Goal: Task Accomplishment & Management: Manage account settings

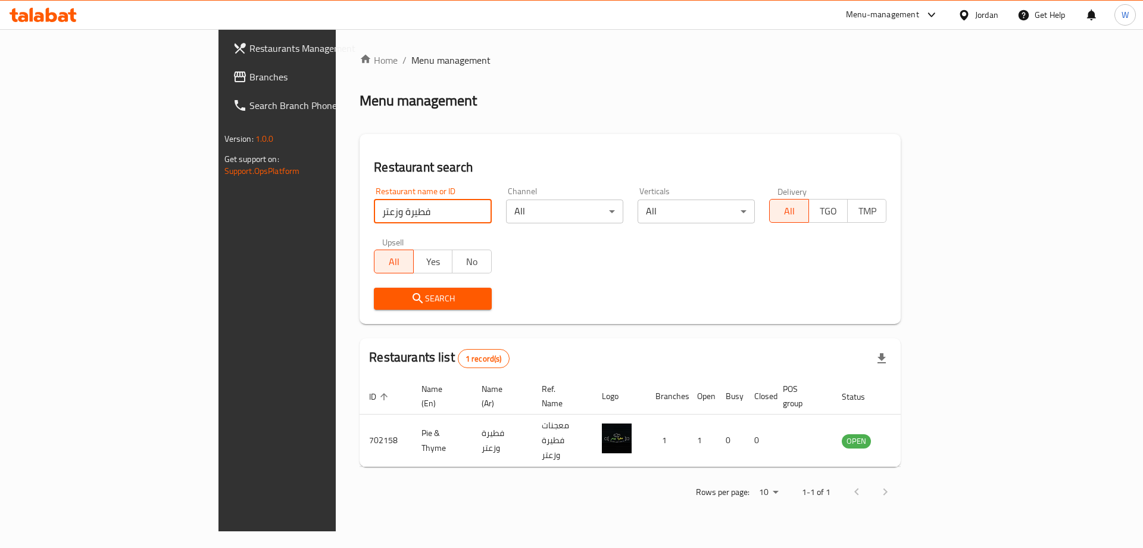
click at [374, 204] on input "فطيرة وزعتر" at bounding box center [432, 211] width 117 height 24
type input "bae"
click button "Search" at bounding box center [432, 298] width 117 height 22
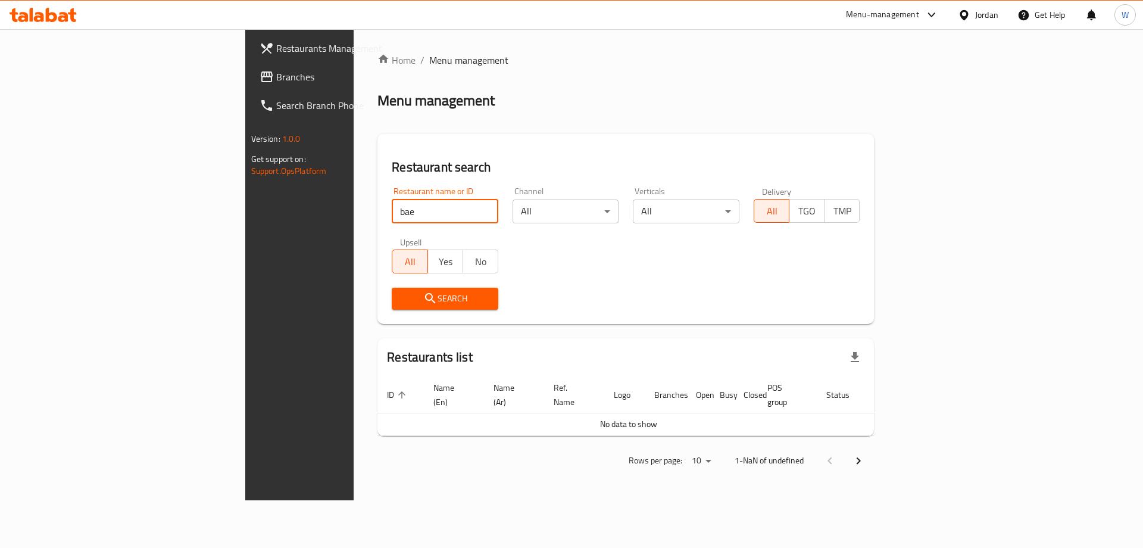
click at [583, 255] on div "Restaurant name or ID bae Restaurant name or ID Channel All ​ Verticals All ​ D…" at bounding box center [626, 248] width 482 height 137
click at [392, 219] on input "bae" at bounding box center [445, 211] width 107 height 24
click at [609, 273] on div "Restaurant name or ID bae Restaurant name or ID Channel All ​ Verticals All ​ D…" at bounding box center [626, 248] width 482 height 137
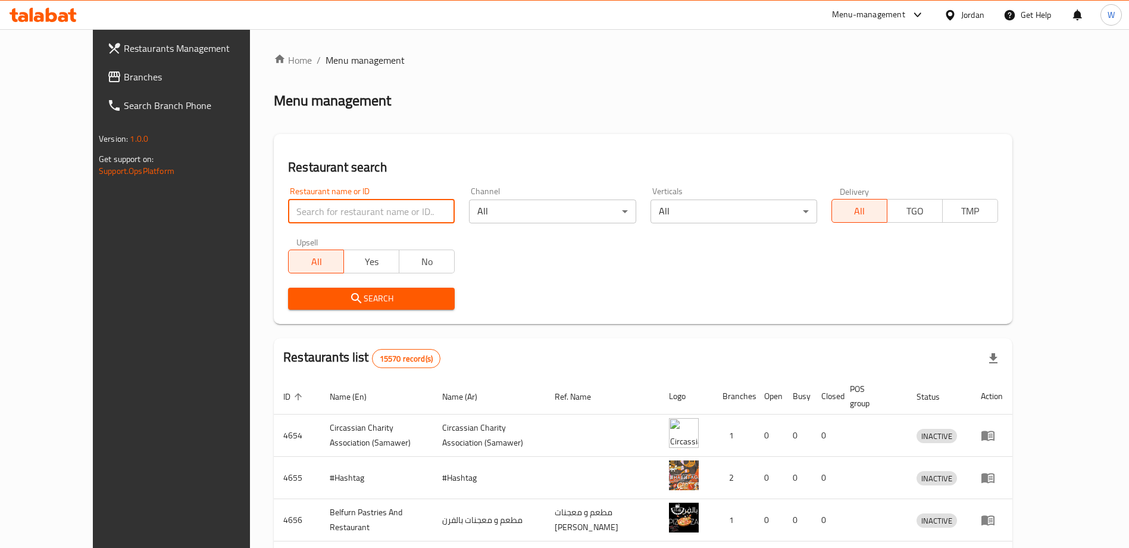
click at [367, 210] on input "search" at bounding box center [371, 211] width 167 height 24
type input "bae"
click button "Search" at bounding box center [371, 298] width 167 height 22
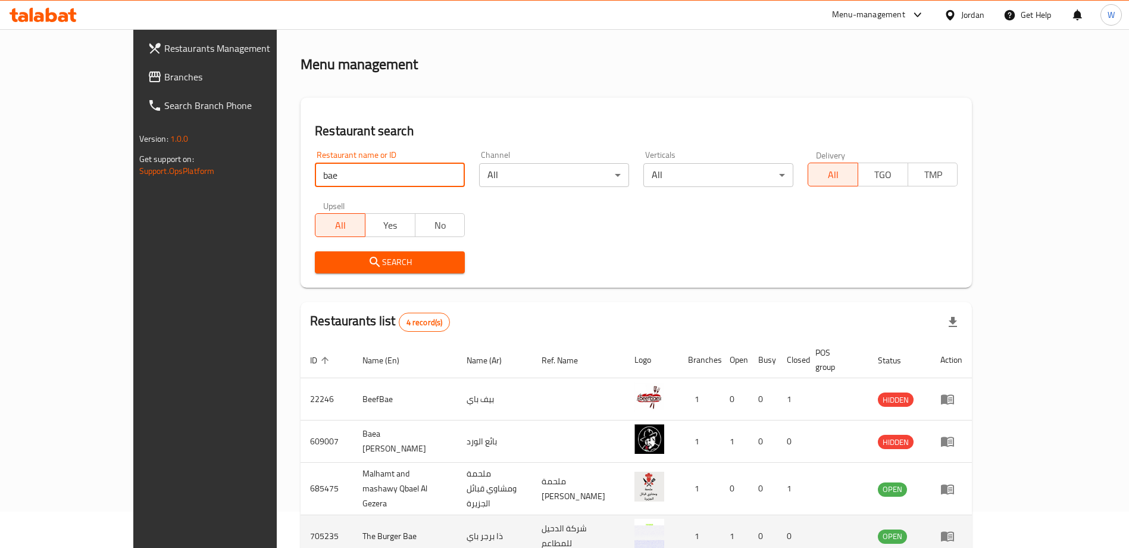
scroll to position [87, 0]
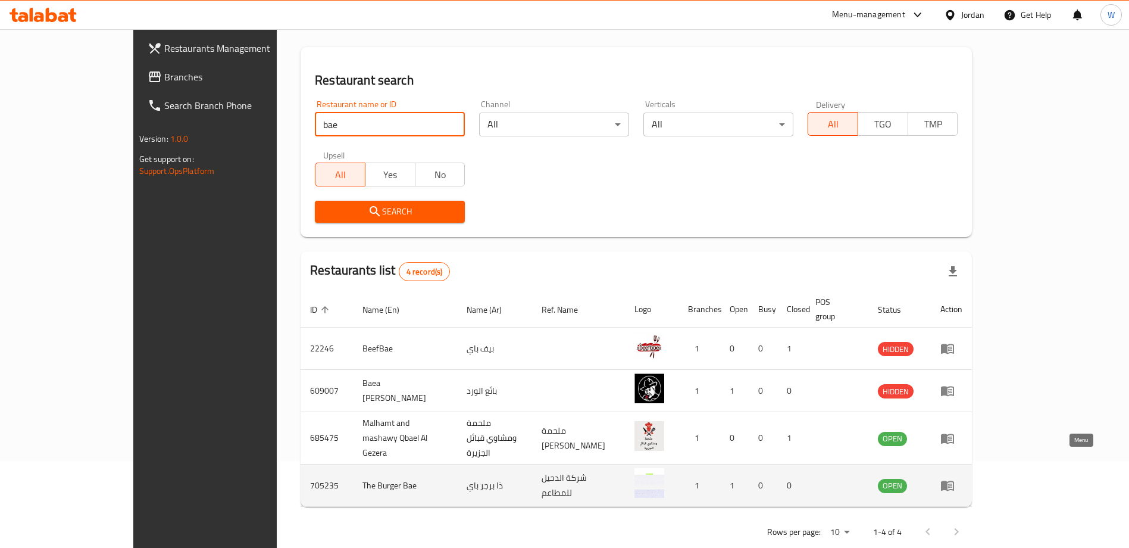
click at [952, 483] on icon "enhanced table" at bounding box center [950, 485] width 4 height 5
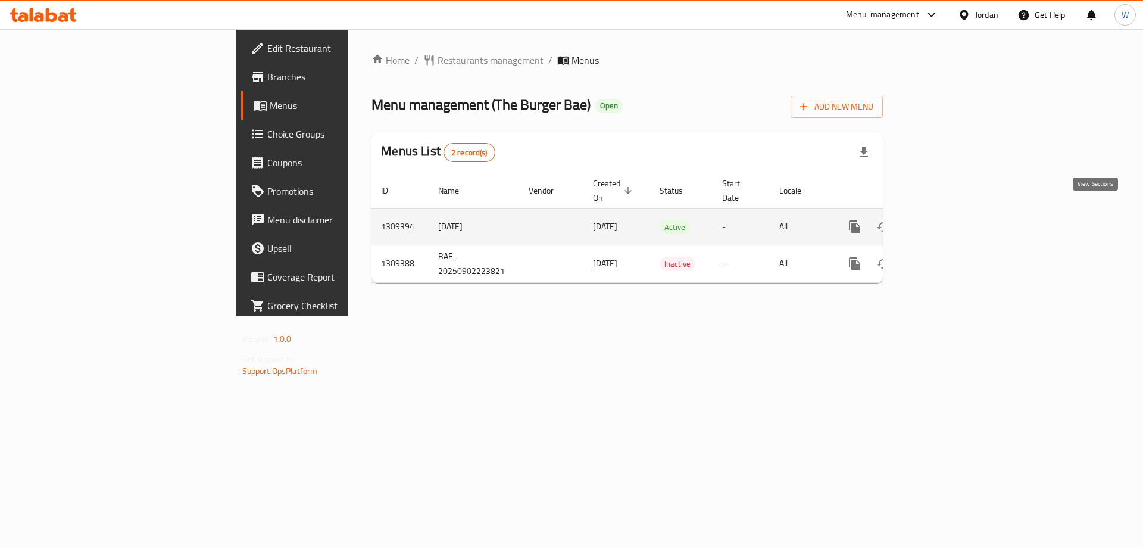
click at [948, 220] on icon "enhanced table" at bounding box center [940, 227] width 14 height 14
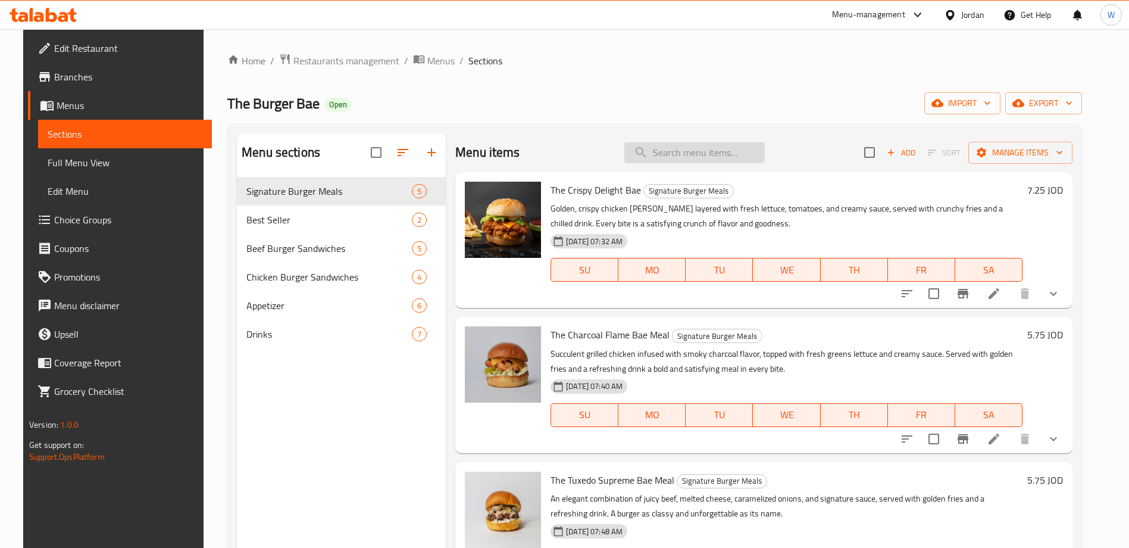
click at [713, 160] on input "search" at bounding box center [694, 152] width 140 height 21
click at [1001, 292] on icon at bounding box center [994, 293] width 14 height 14
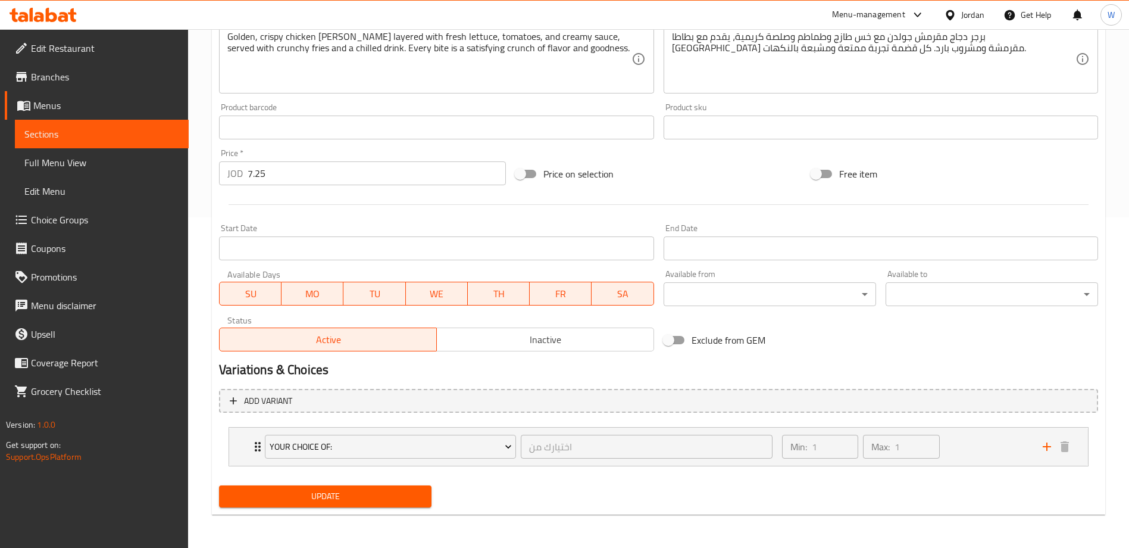
scroll to position [330, 0]
click at [979, 449] on div "Min: 1 ​ Max: 1 ​" at bounding box center [905, 446] width 261 height 38
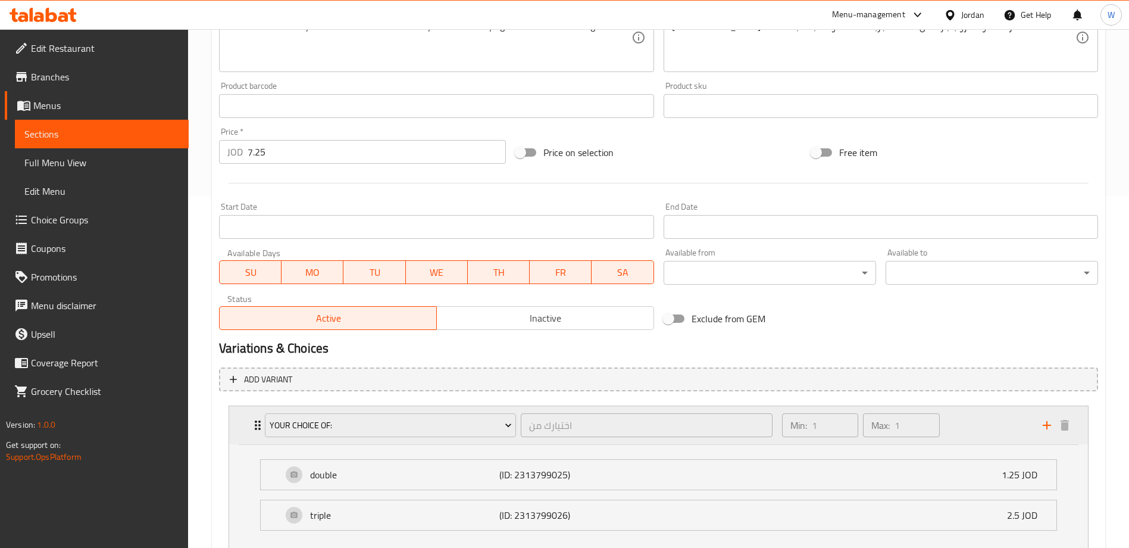
scroll to position [436, 0]
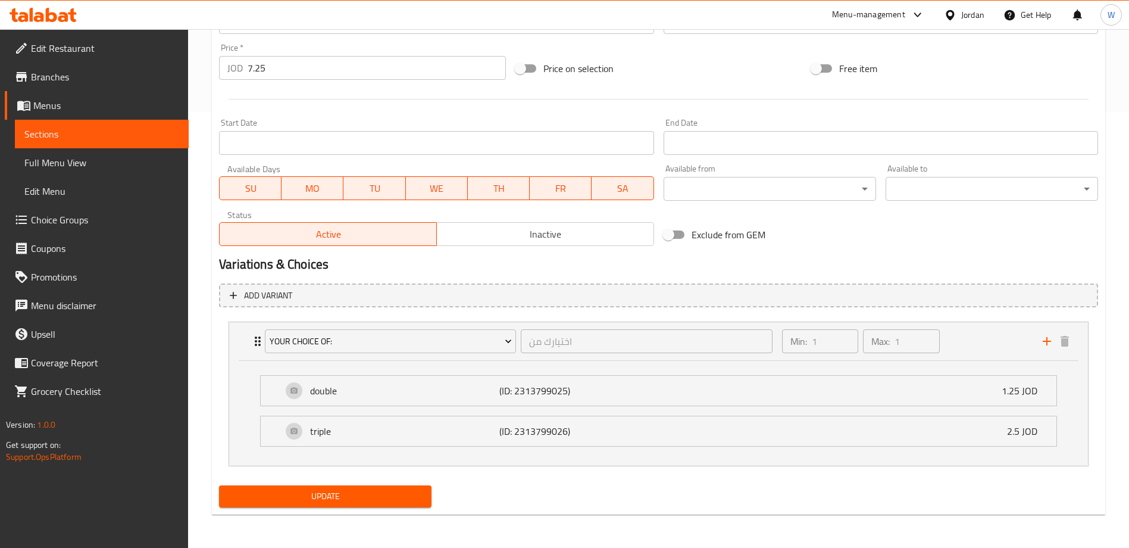
click at [70, 224] on span "Choice Groups" at bounding box center [105, 219] width 148 height 14
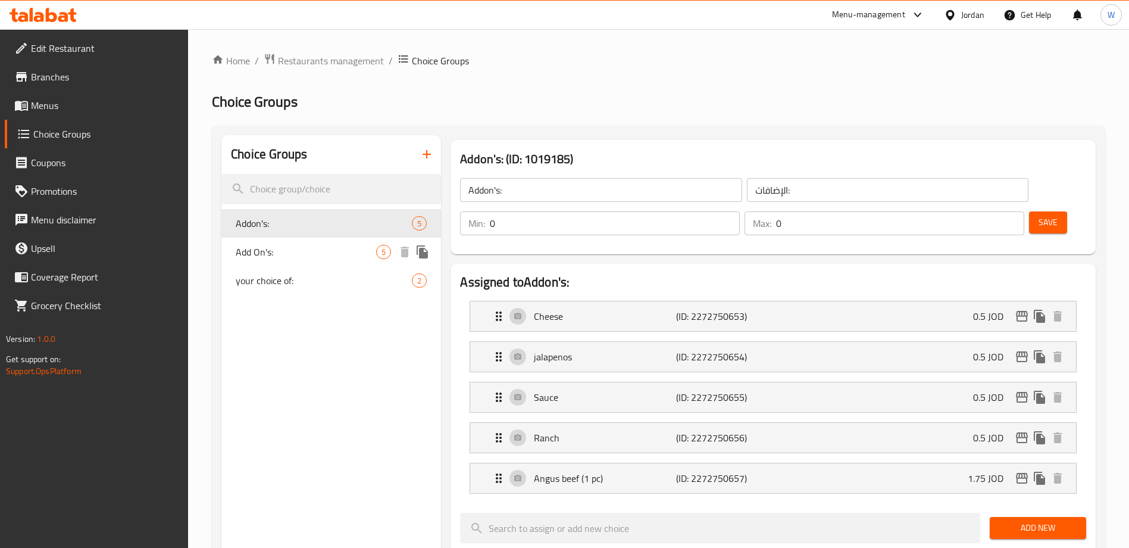
click at [283, 250] on span "Add On's:" at bounding box center [306, 252] width 140 height 14
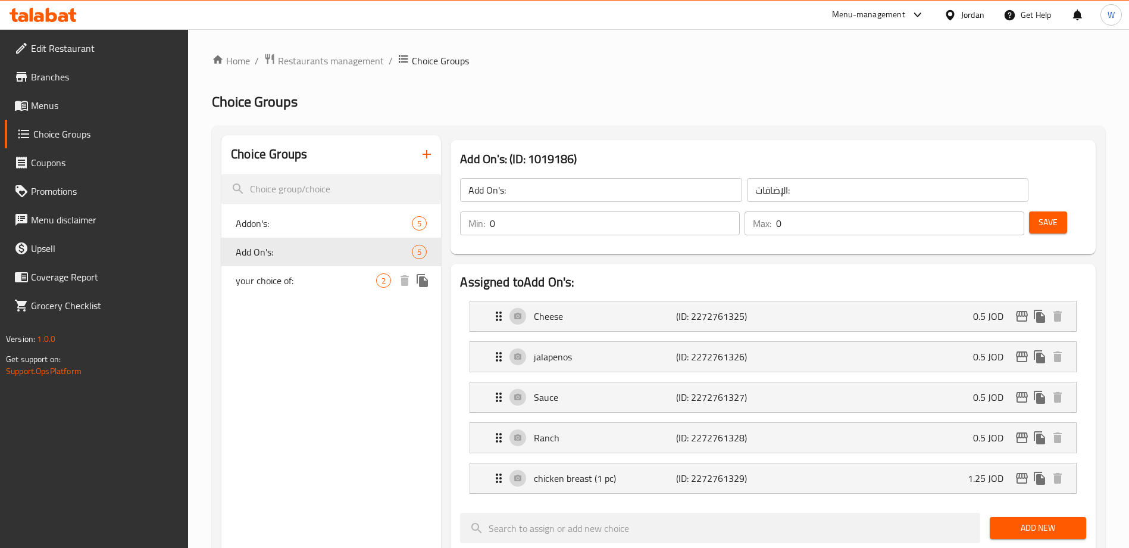
click at [283, 276] on span "your choice of:" at bounding box center [306, 280] width 140 height 14
type input "your choice of:"
type input "اختيارك من"
type input "1"
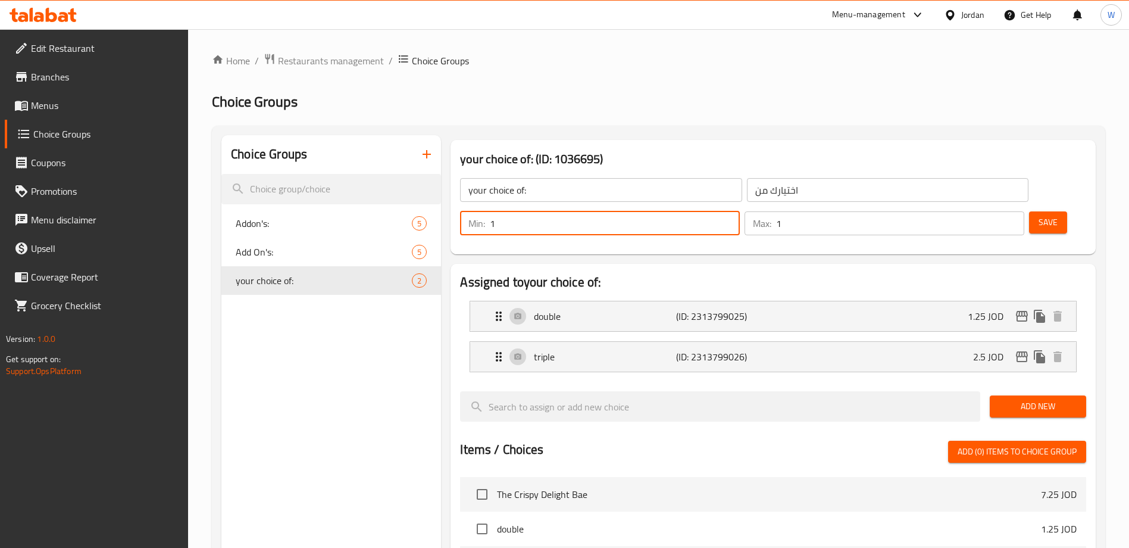
click at [740, 211] on input "1" at bounding box center [615, 223] width 250 height 24
type input "0"
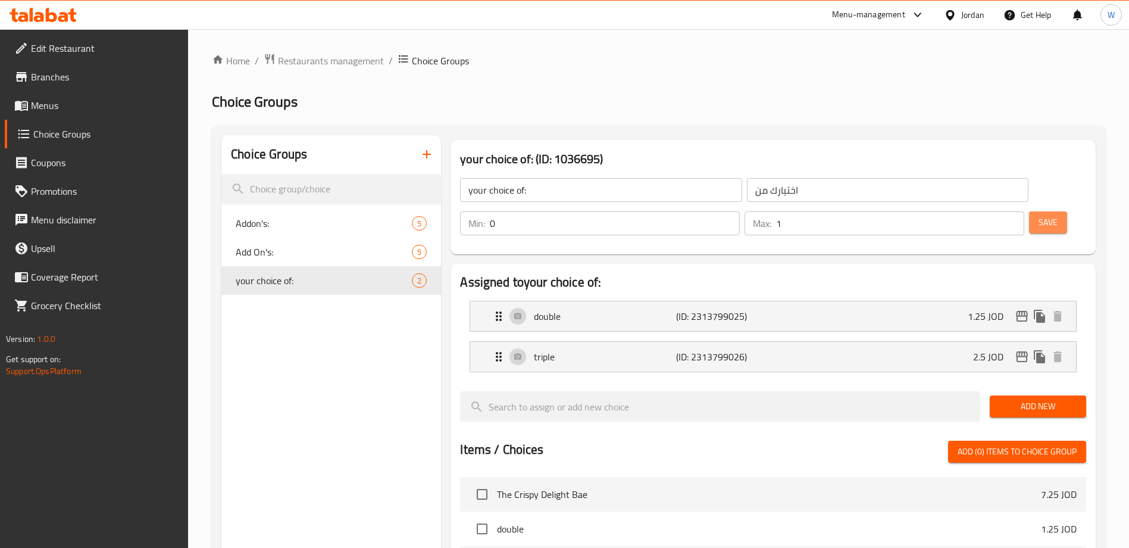
click at [1039, 215] on span "Save" at bounding box center [1048, 222] width 19 height 15
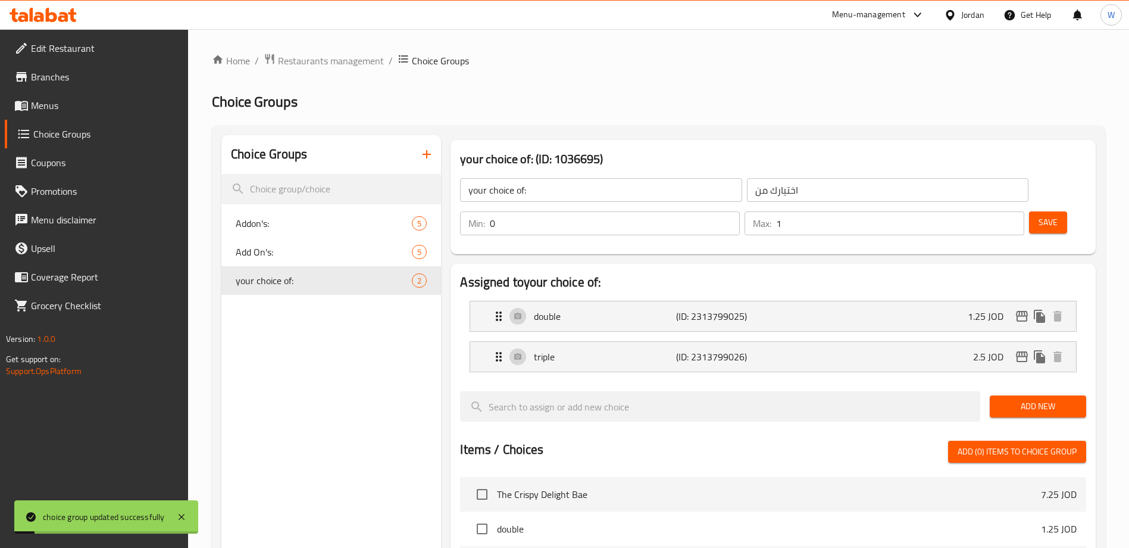
click at [57, 98] on span "Menus" at bounding box center [105, 105] width 148 height 14
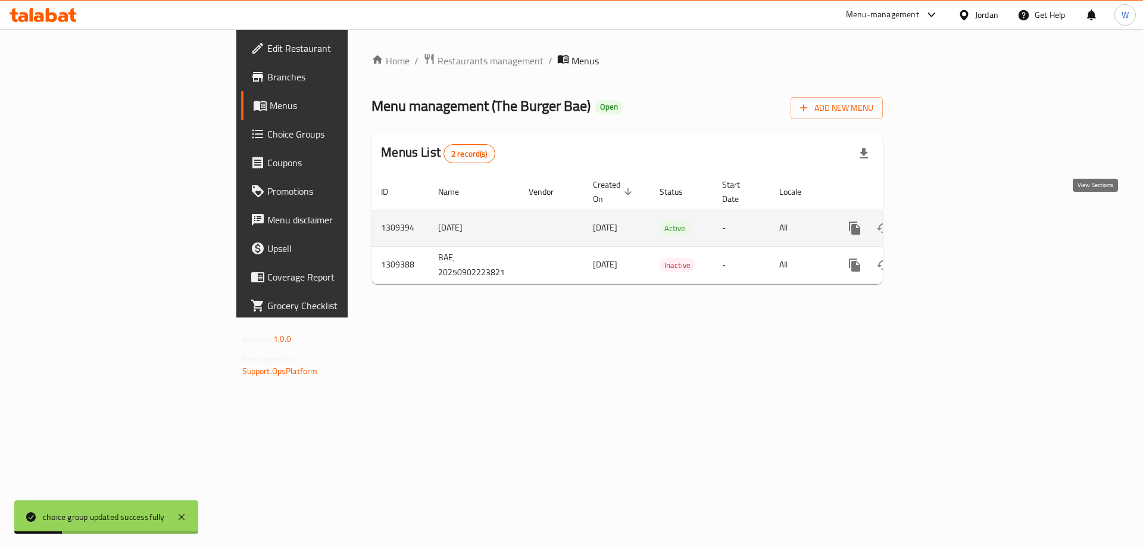
click at [946, 223] on icon "enhanced table" at bounding box center [940, 228] width 11 height 11
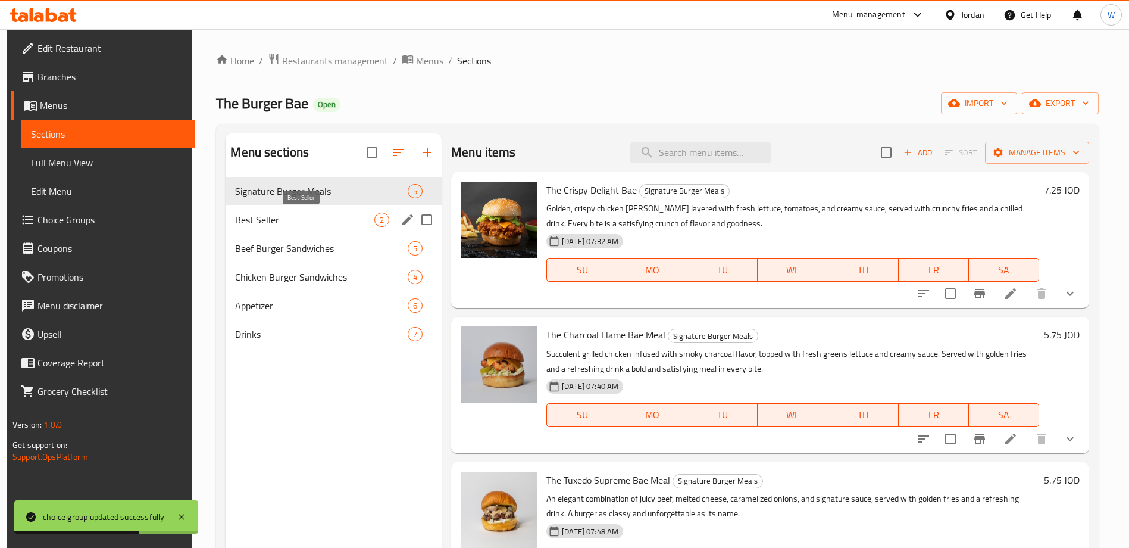
click at [262, 221] on span "Best Seller" at bounding box center [304, 219] width 139 height 14
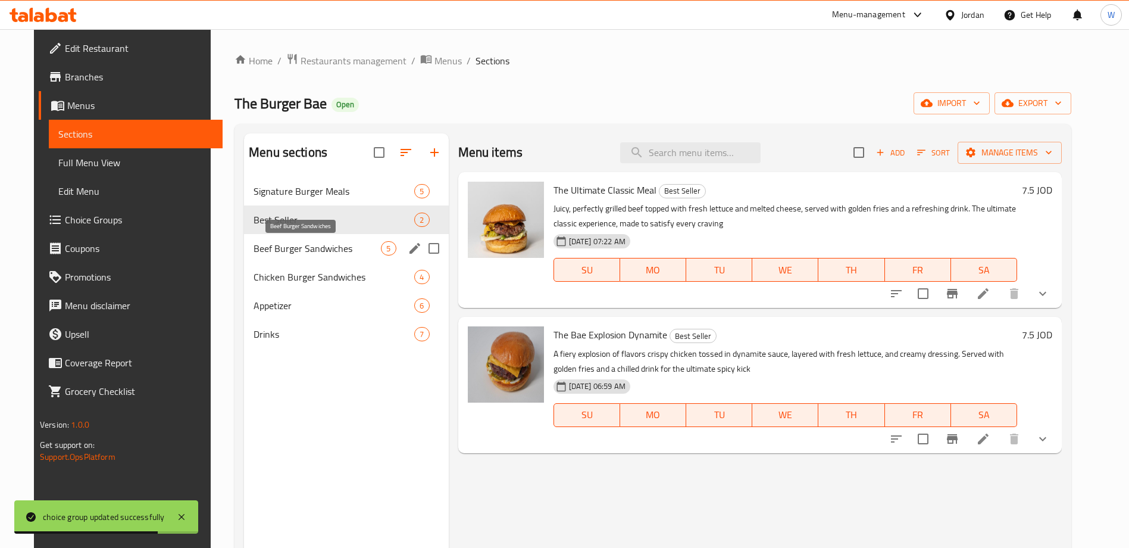
click at [283, 246] on span "Beef Burger Sandwiches" at bounding box center [317, 248] width 127 height 14
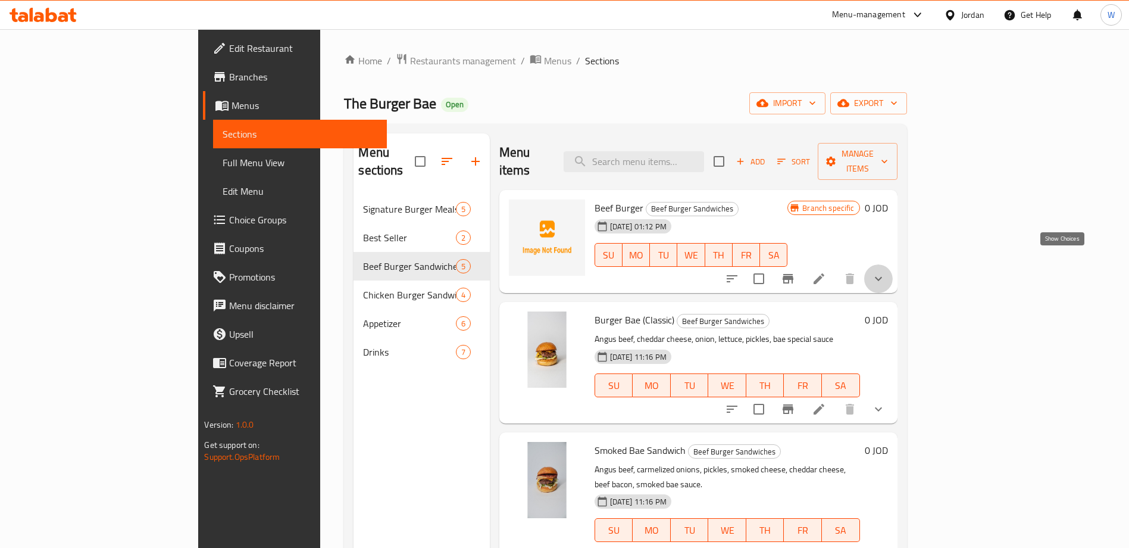
click at [886, 271] on icon "show more" at bounding box center [878, 278] width 14 height 14
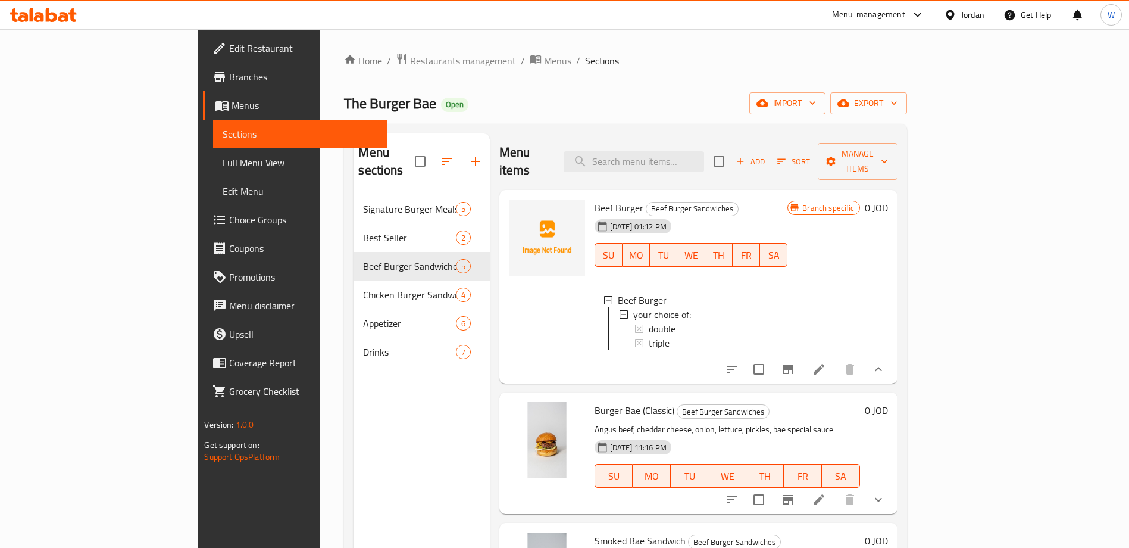
click at [793, 365] on icon "Branch-specific-item" at bounding box center [788, 369] width 11 height 10
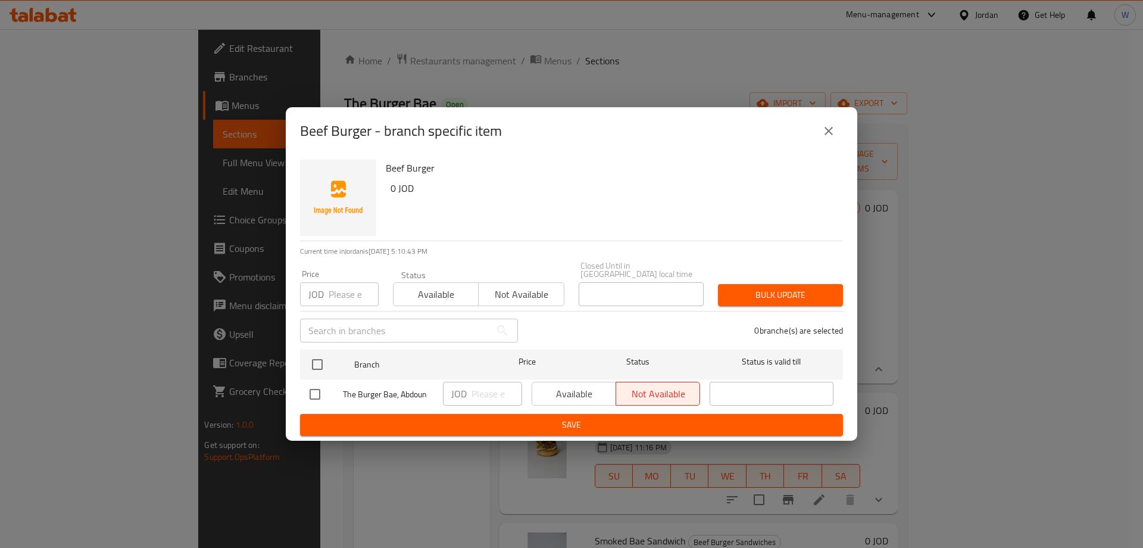
click at [827, 134] on icon "close" at bounding box center [828, 131] width 14 height 14
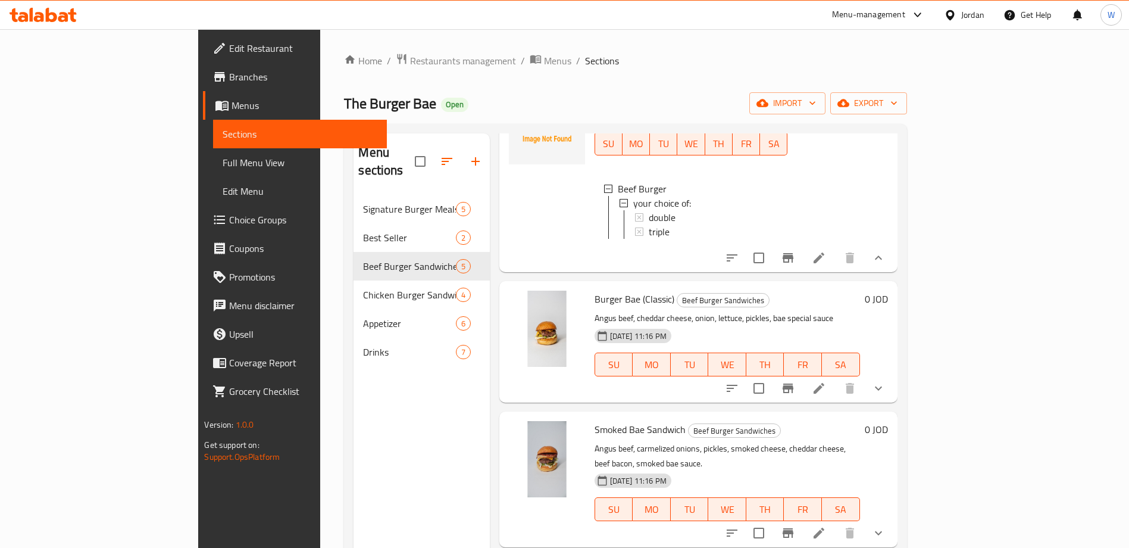
scroll to position [218, 0]
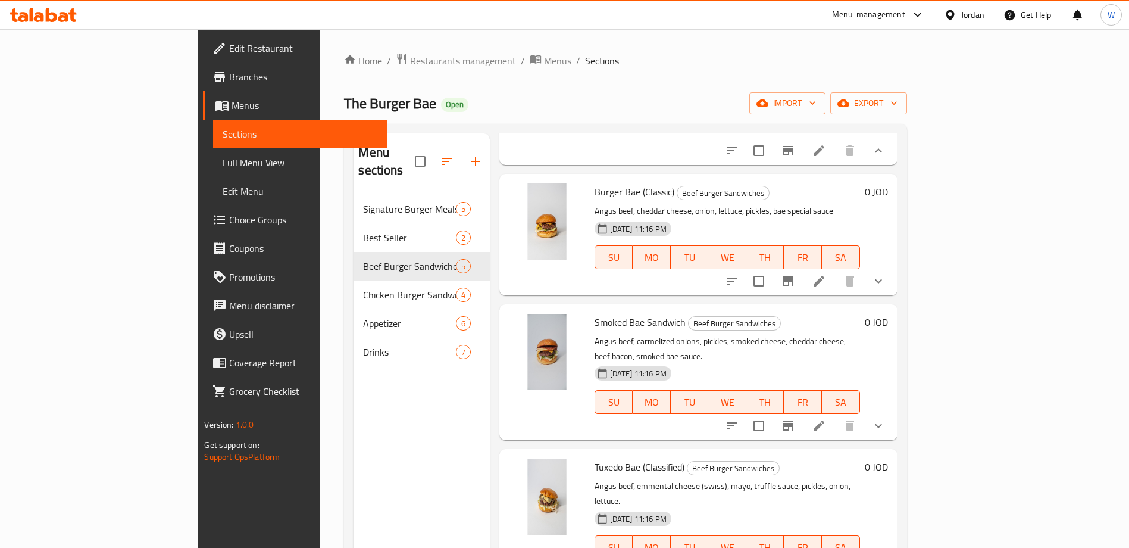
click at [886, 276] on icon "show more" at bounding box center [878, 281] width 14 height 14
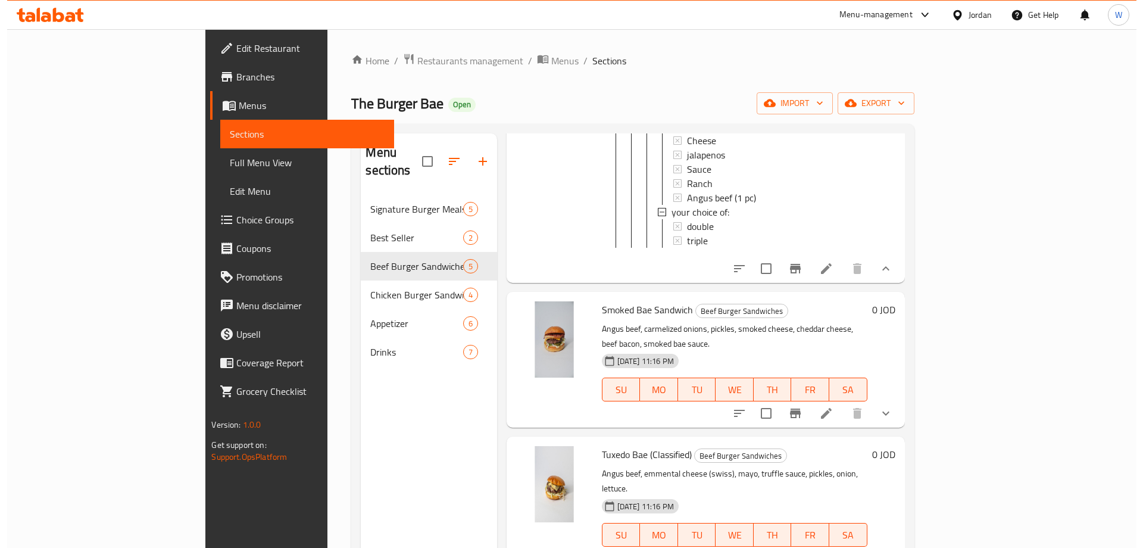
scroll to position [580, 0]
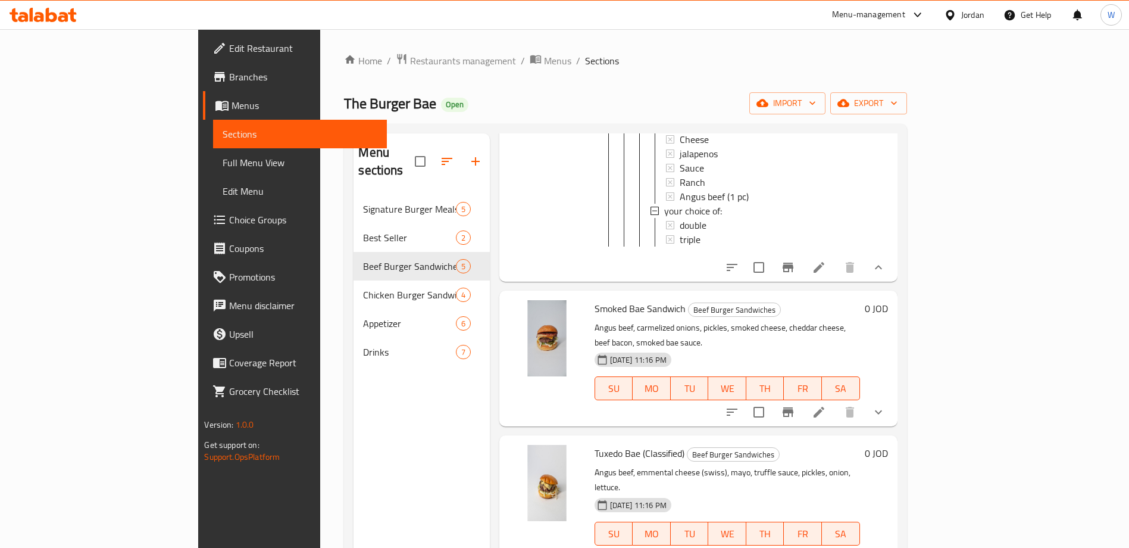
click at [344, 70] on div "Home / Restaurants management / Menus / Sections The Burger Bae Open import exp…" at bounding box center [625, 371] width 562 height 637
click at [410, 57] on span "Restaurants management" at bounding box center [463, 61] width 106 height 14
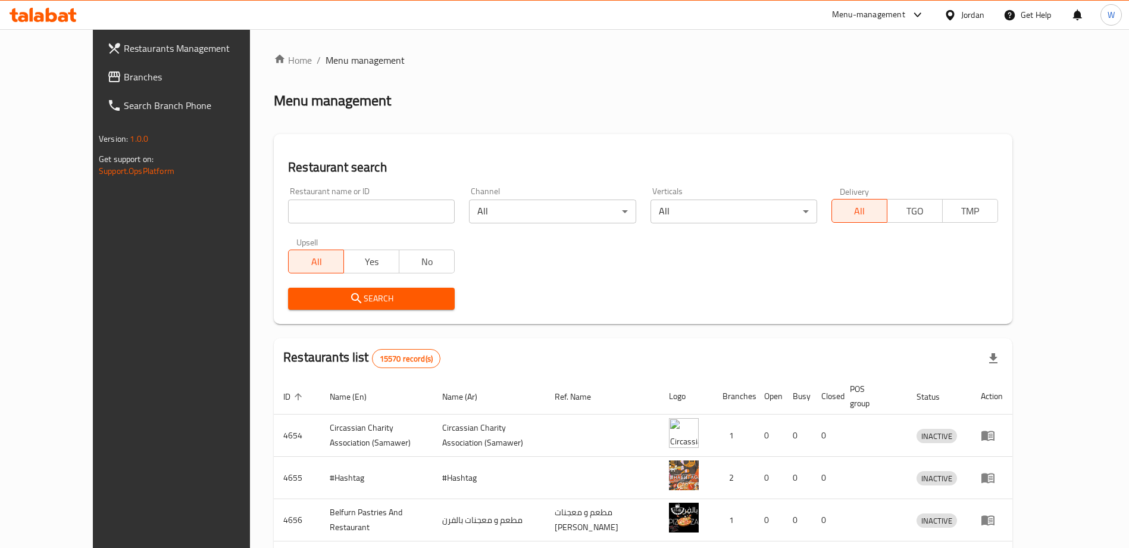
click at [355, 209] on input "search" at bounding box center [371, 211] width 167 height 24
type input "t"
type input "فطيرة وزعتر"
click at [336, 303] on span "Search" at bounding box center [372, 298] width 148 height 15
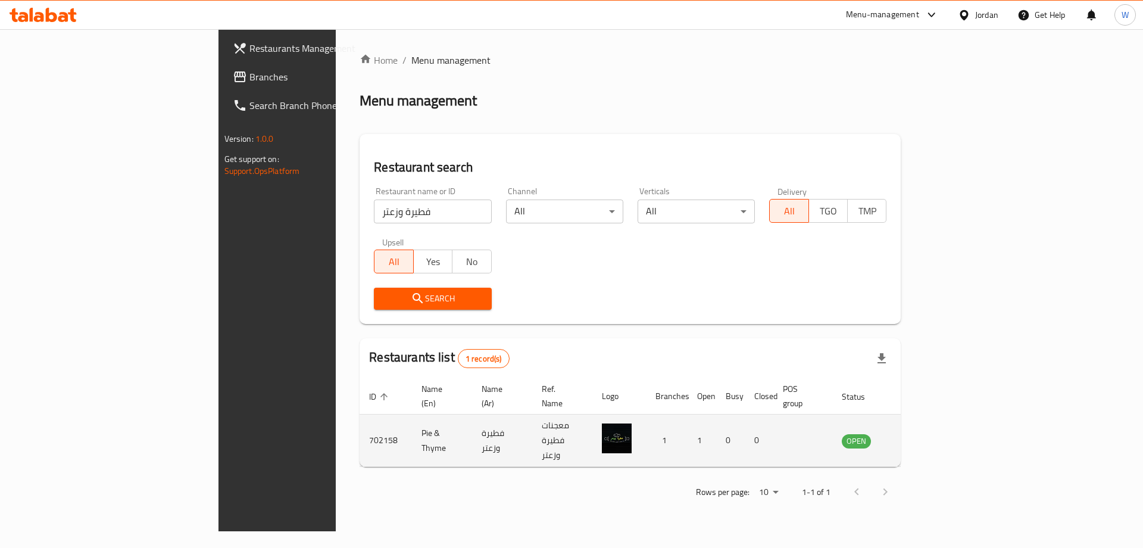
click at [412, 429] on td "Pie & Thyme" at bounding box center [442, 440] width 60 height 52
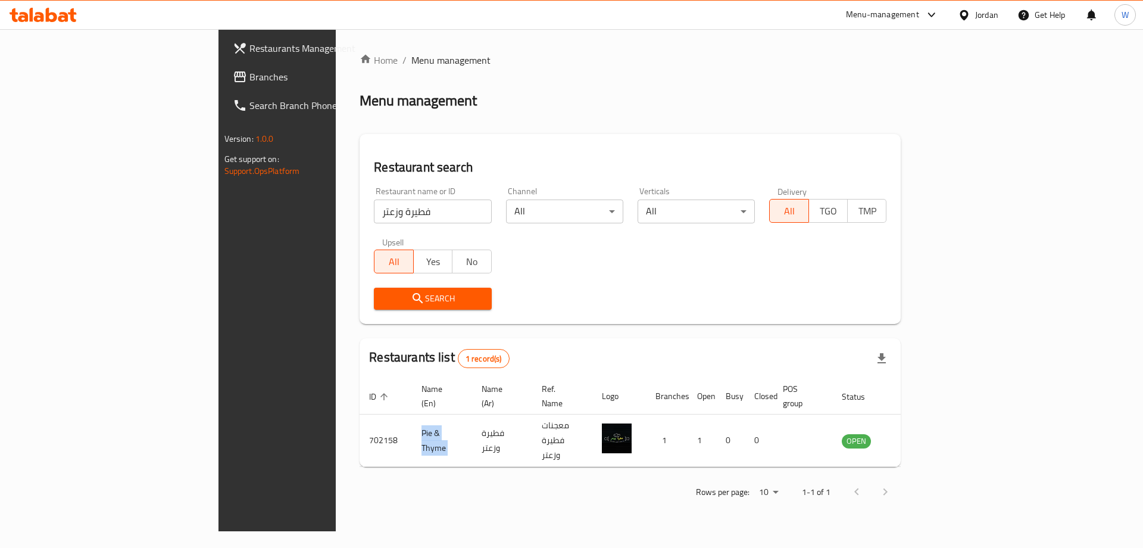
copy td "Pie & Thyme"
